Goal: Information Seeking & Learning: Learn about a topic

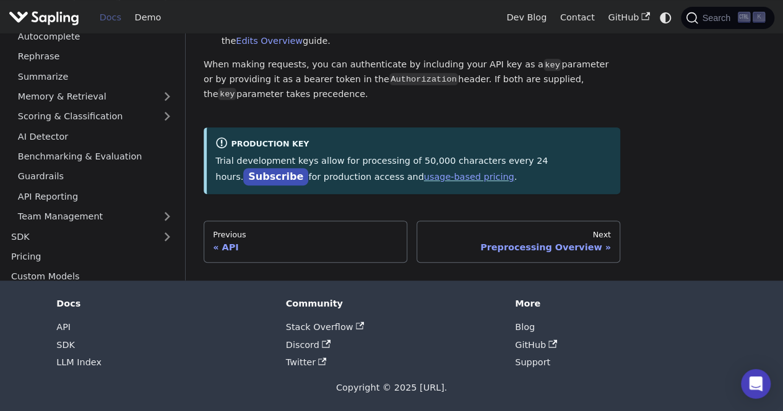
scroll to position [173, 0]
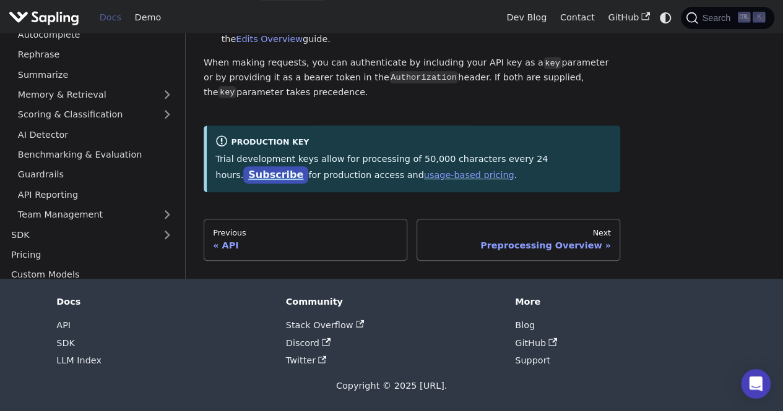
click at [308, 166] on link "Subscribe" at bounding box center [275, 175] width 65 height 18
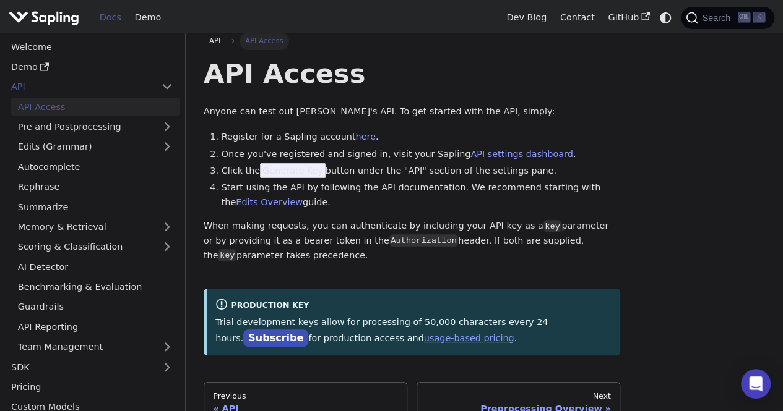
scroll to position [0, 0]
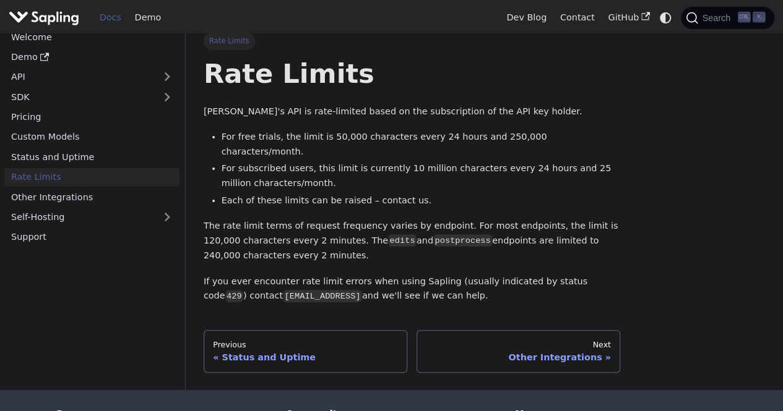
click at [418, 219] on p "The rate limit terms of request frequency varies by endpoint. For most endpoint…" at bounding box center [412, 241] width 416 height 44
click at [397, 161] on li "For subscribed users, this limit is currently 10 million characters every 24 ho…" at bounding box center [420, 176] width 399 height 30
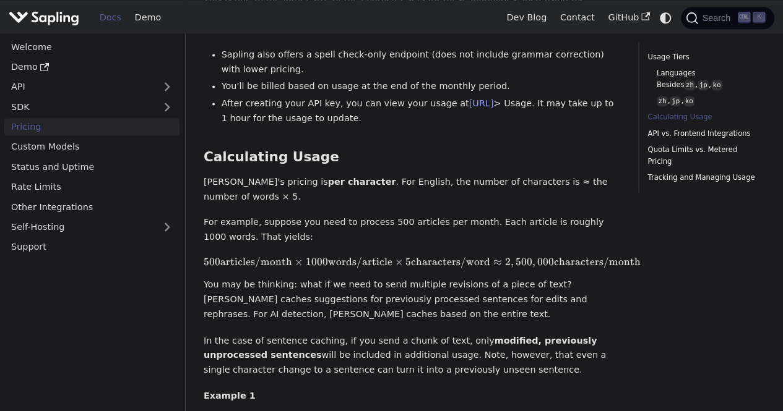
scroll to position [866, 0]
